Goal: Communication & Community: Connect with others

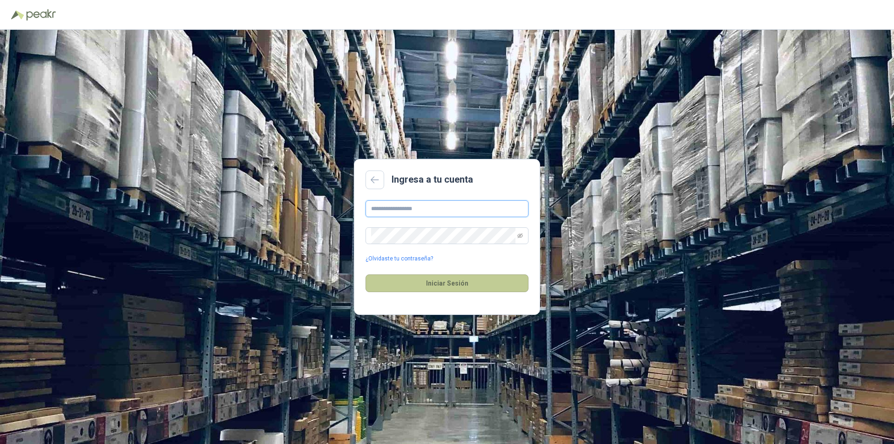
type input "**********"
click at [443, 280] on button "Iniciar Sesión" at bounding box center [447, 283] width 163 height 18
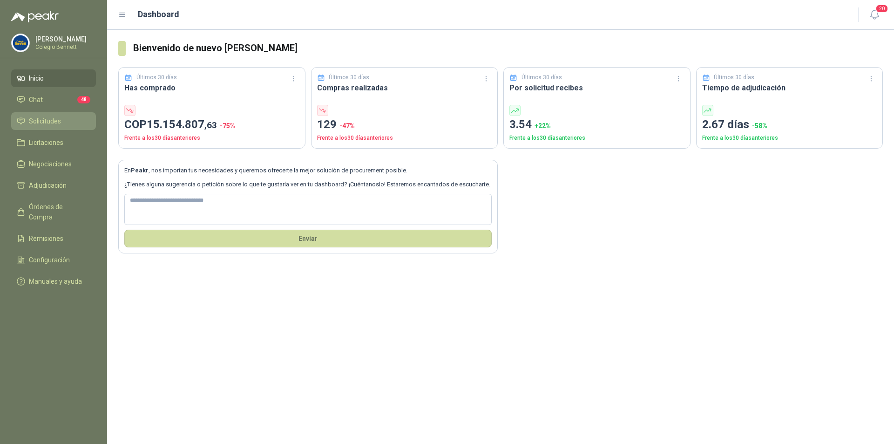
click at [44, 123] on span "Solicitudes" at bounding box center [45, 121] width 32 height 10
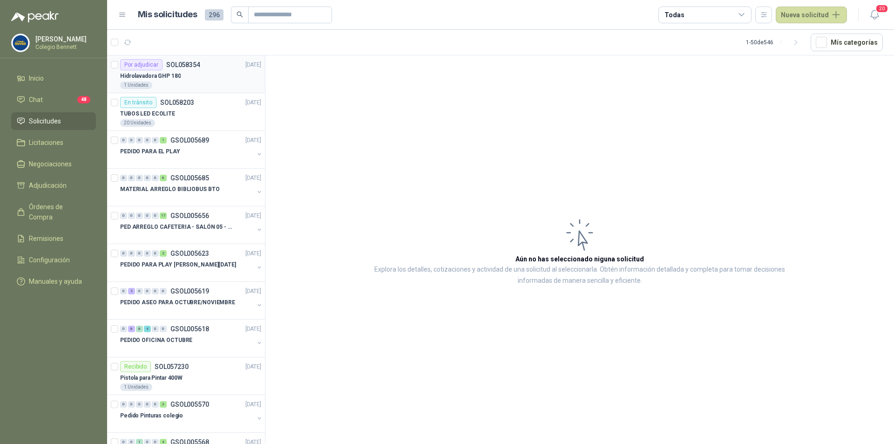
click at [156, 72] on p "Hidrolavadora GHP 180" at bounding box center [150, 76] width 61 height 9
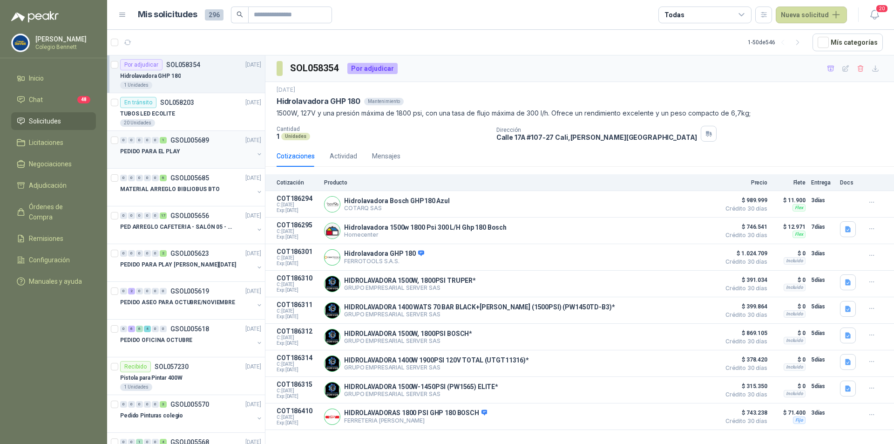
click at [176, 148] on p "PEDIDO PARA EL PLAY" at bounding box center [150, 151] width 60 height 9
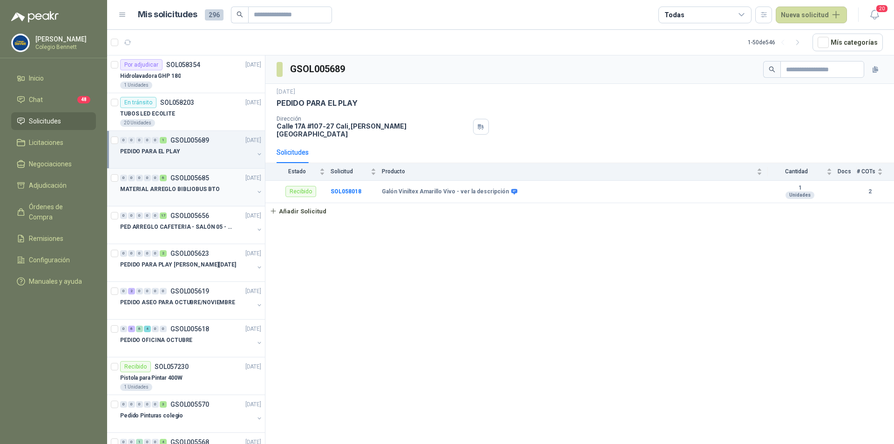
click at [177, 194] on div "MATERIAL ARREGLO BIBLIOBUS BTO" at bounding box center [187, 189] width 134 height 11
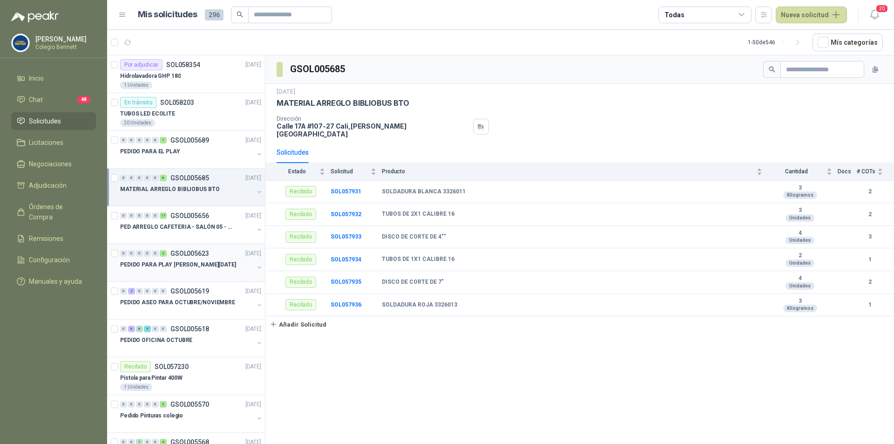
click at [180, 265] on p "PEDIDO PARA PLAY [PERSON_NAME][DATE]" at bounding box center [178, 264] width 116 height 9
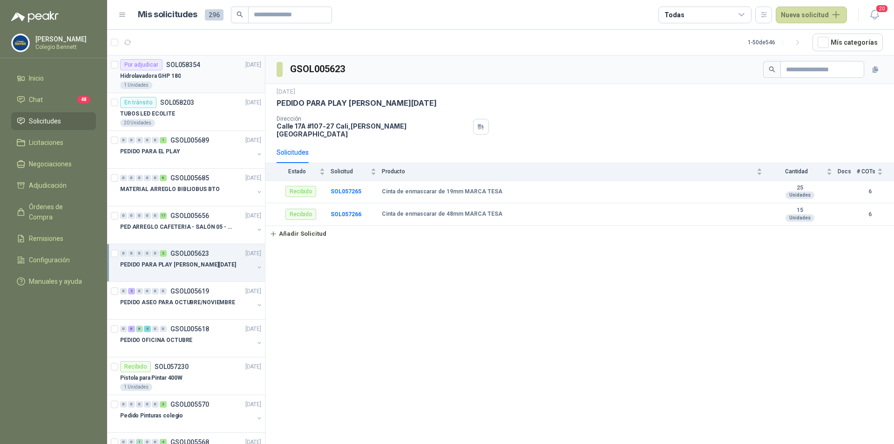
click at [172, 75] on p "Hidrolavadora GHP 180" at bounding box center [150, 76] width 61 height 9
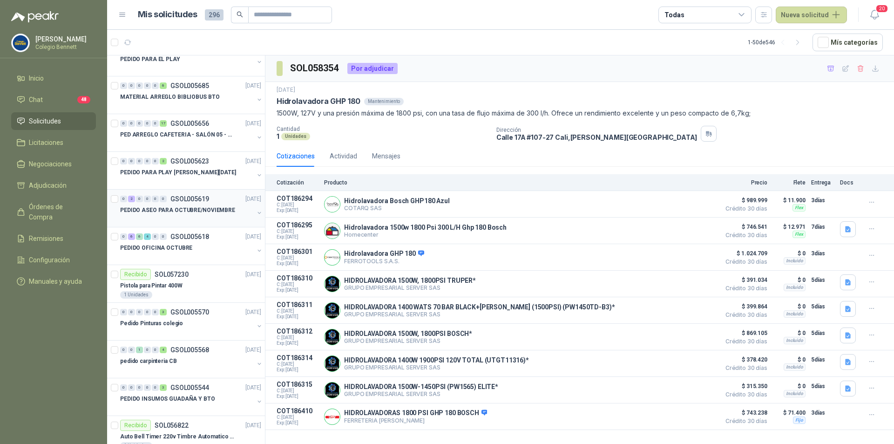
scroll to position [93, 0]
click at [182, 237] on p "GSOL005618" at bounding box center [189, 235] width 39 height 7
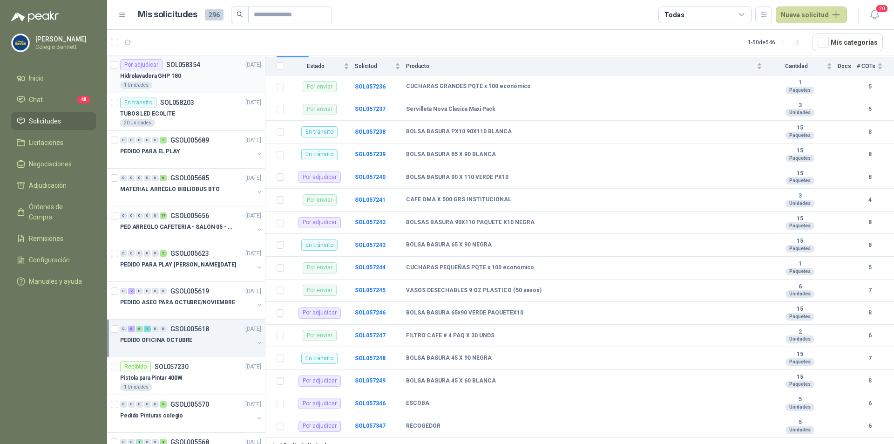
click at [173, 74] on p "Hidrolavadora GHP 180" at bounding box center [150, 76] width 61 height 9
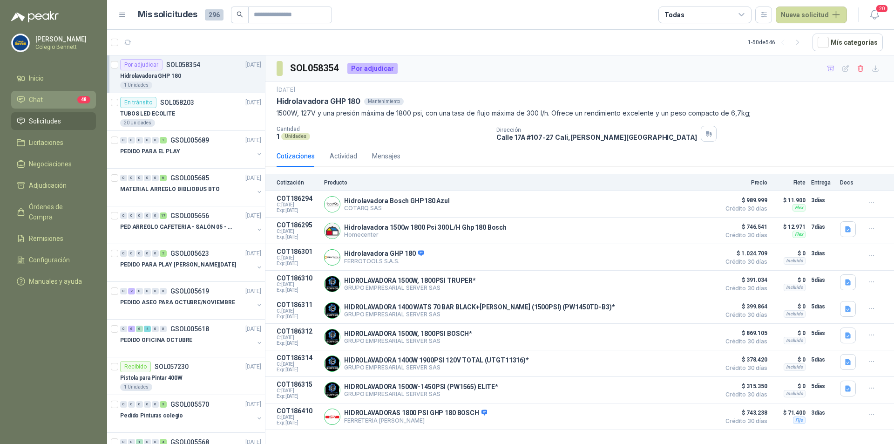
click at [34, 99] on span "Chat" at bounding box center [36, 100] width 14 height 10
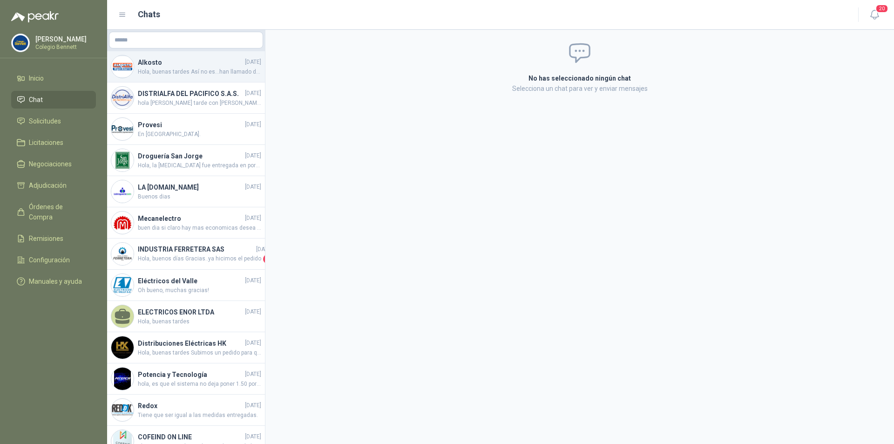
click at [201, 60] on h4 "Alkosto" at bounding box center [190, 62] width 105 height 10
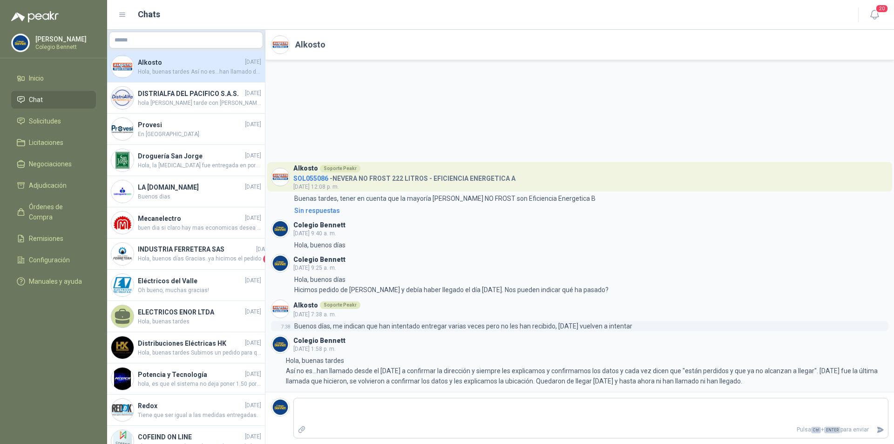
click at [461, 322] on p "Buenos días, me indican que han intentado entregar varias veces pero no les han…" at bounding box center [463, 326] width 338 height 10
click at [174, 98] on h4 "DISTRIALFA DEL PACIFICO S.A.S." at bounding box center [190, 94] width 105 height 10
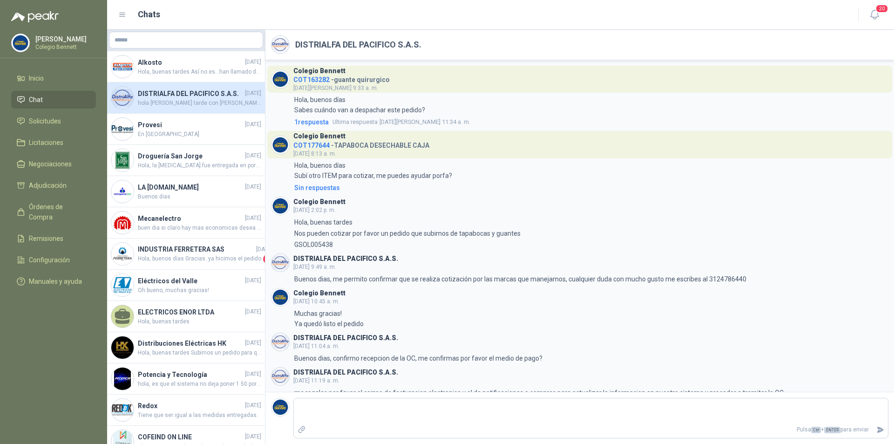
scroll to position [259, 0]
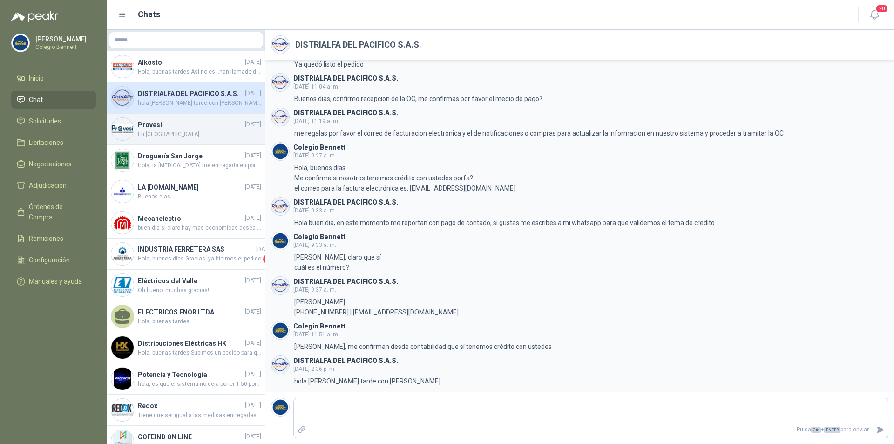
click at [170, 130] on h4 "Provesi" at bounding box center [190, 125] width 105 height 10
